Goal: Information Seeking & Learning: Learn about a topic

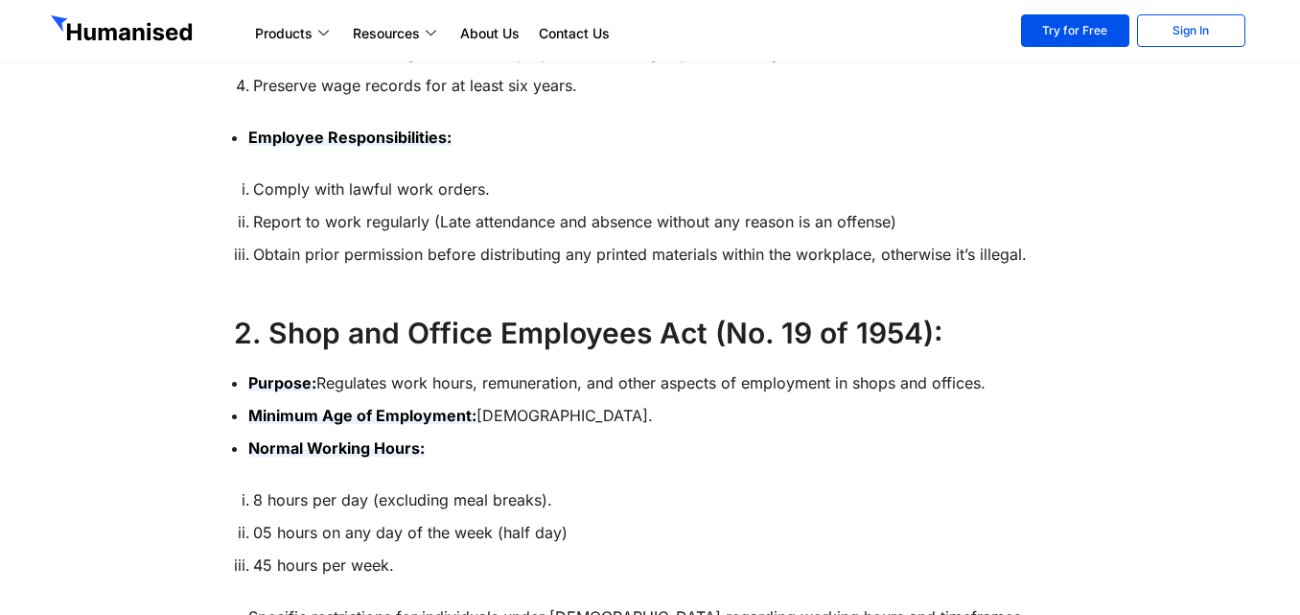
scroll to position [1151, 0]
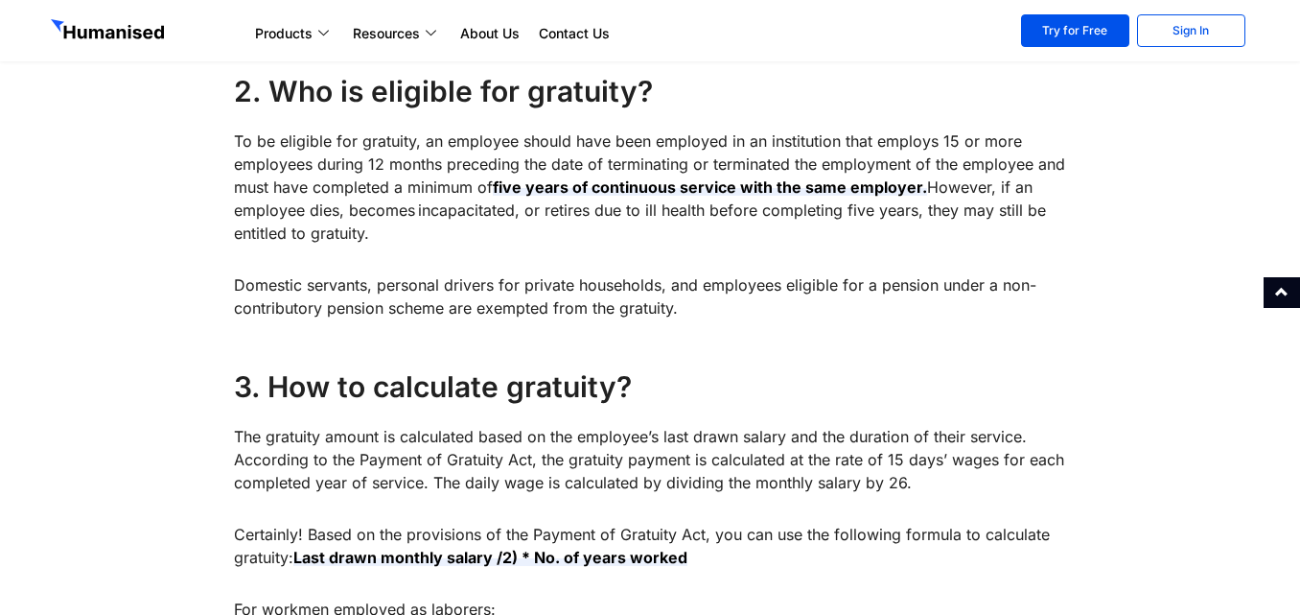
scroll to position [1343, 0]
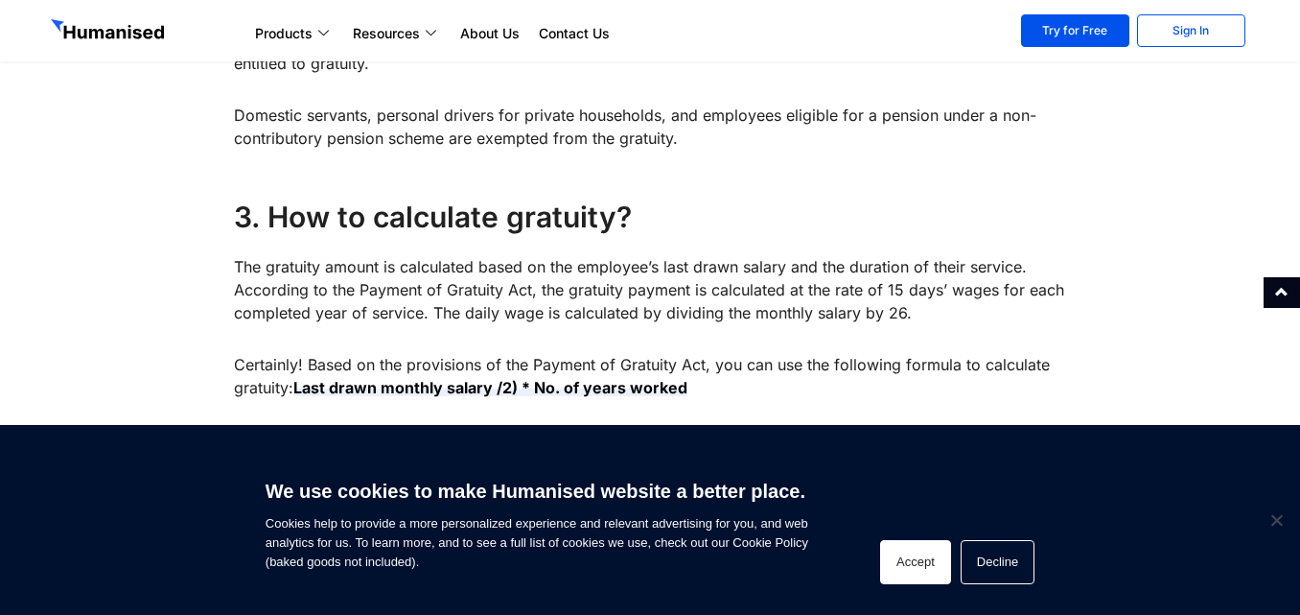
click at [936, 562] on button "Accept" at bounding box center [915, 562] width 71 height 44
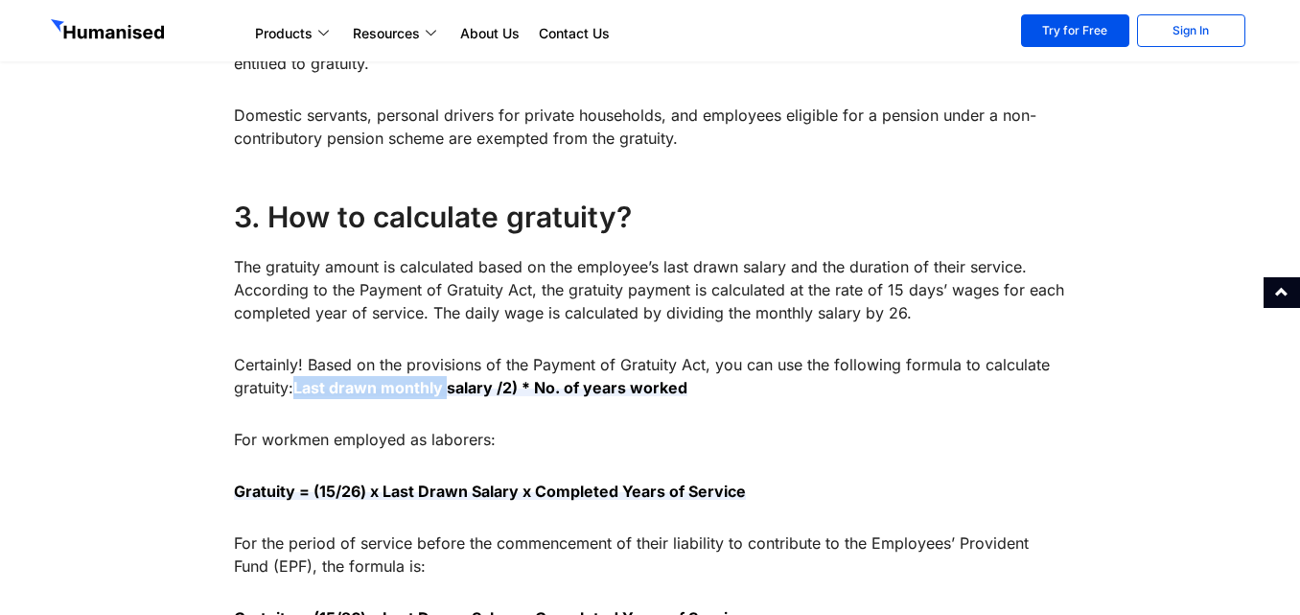
drag, startPoint x: 298, startPoint y: 386, endPoint x: 453, endPoint y: 386, distance: 154.4
click at [453, 386] on strong "Last drawn monthly salary /2) * No. of years worked" at bounding box center [490, 387] width 394 height 19
copy strong "Last drawn monthly"
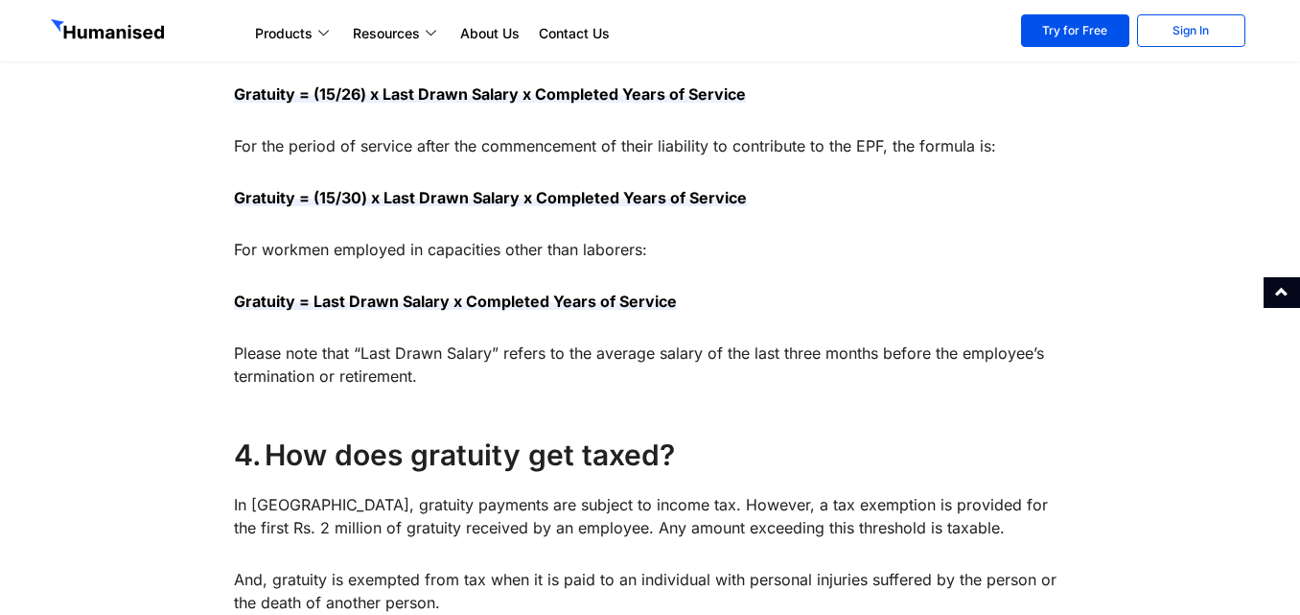
scroll to position [2110, 0]
